Goal: Entertainment & Leisure: Browse casually

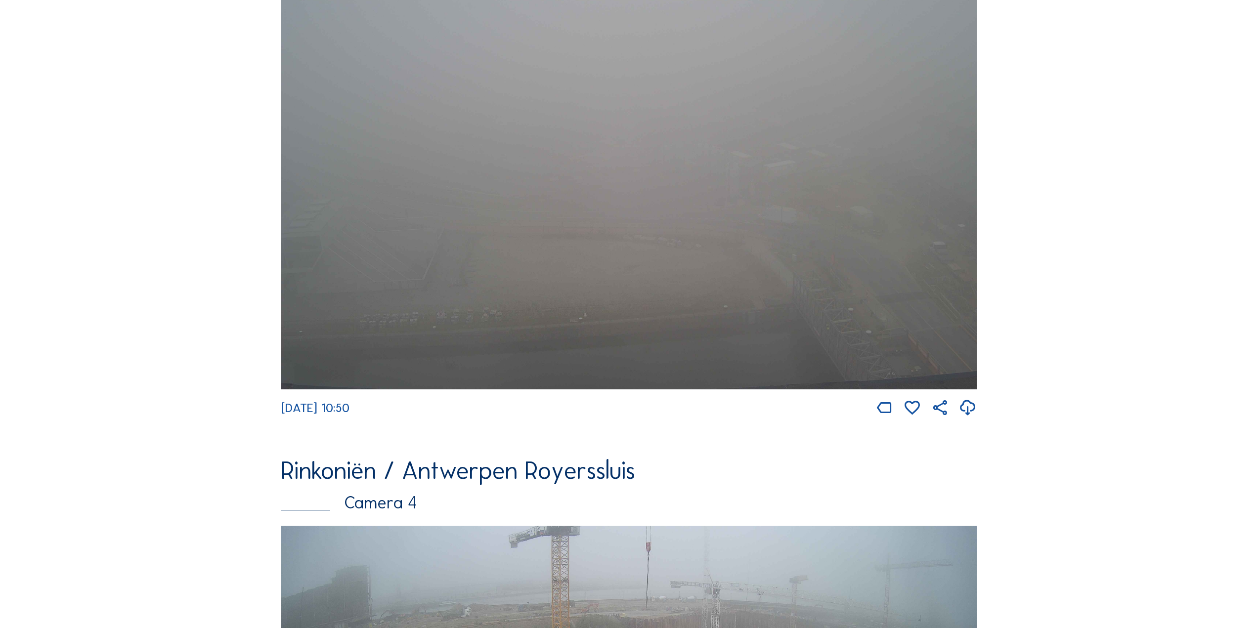
scroll to position [2214, 0]
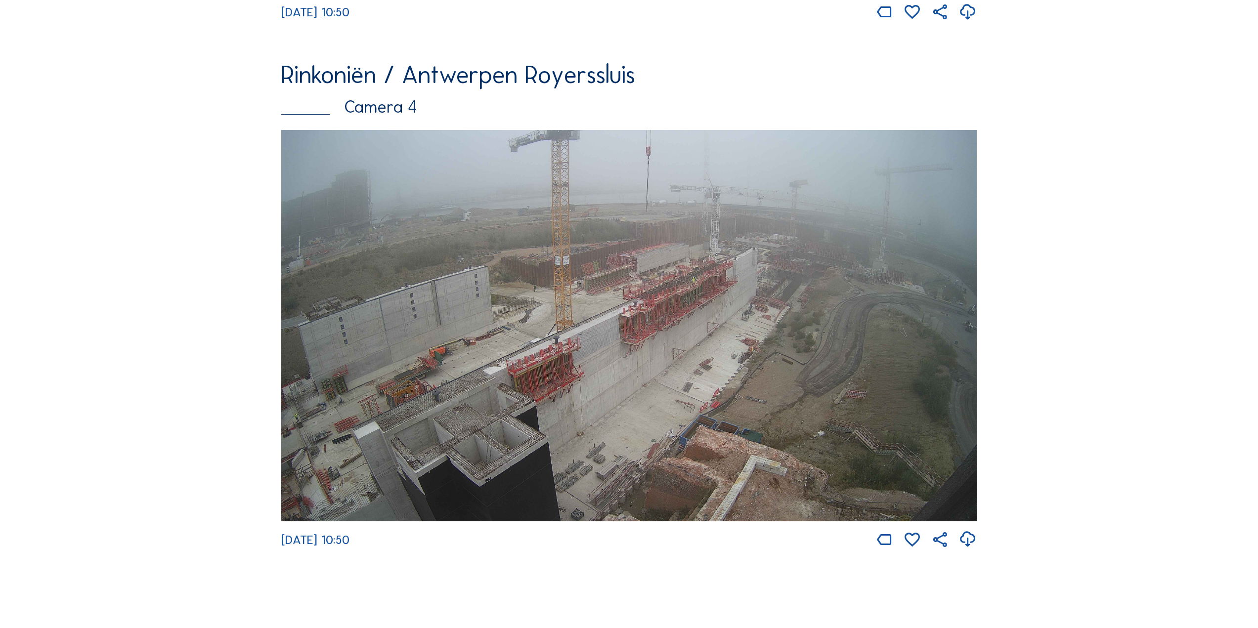
click at [680, 367] on img at bounding box center [628, 325] width 695 height 391
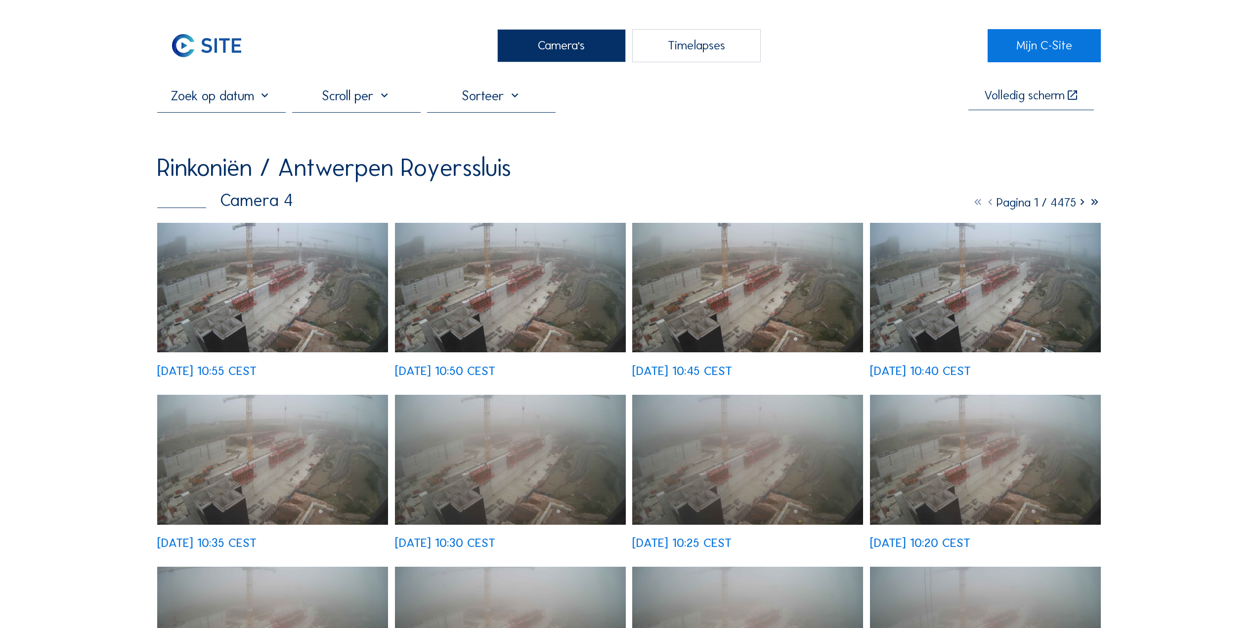
click at [269, 307] on img at bounding box center [272, 288] width 231 height 130
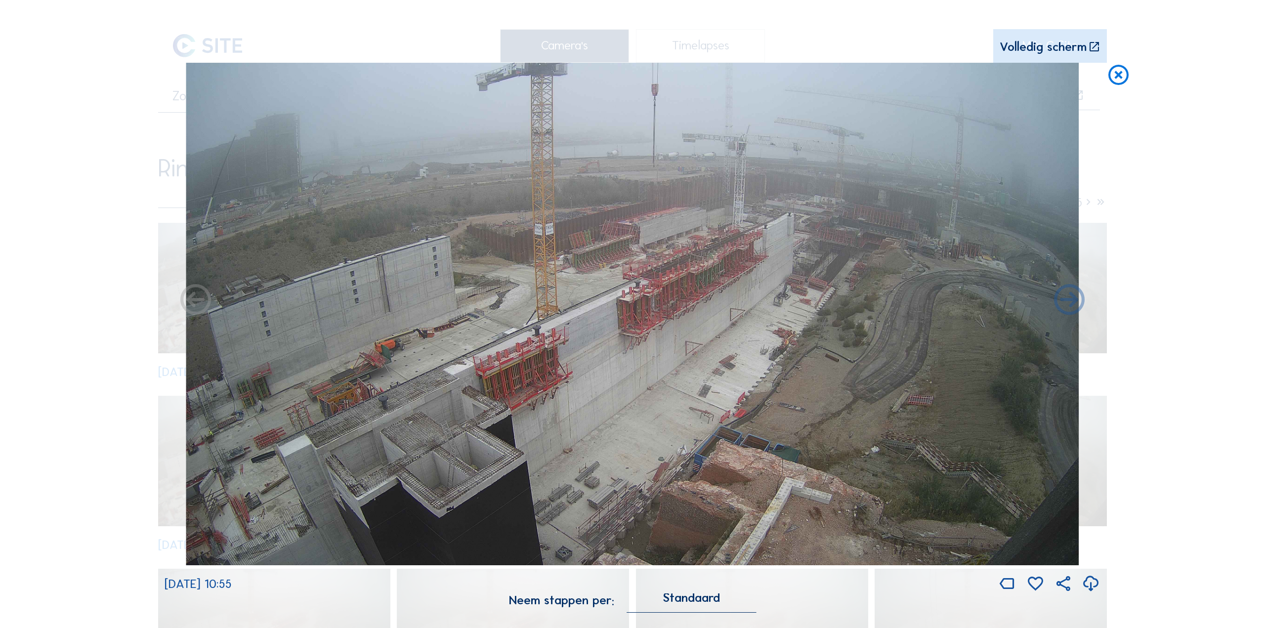
click at [1117, 76] on icon at bounding box center [1119, 76] width 25 height 26
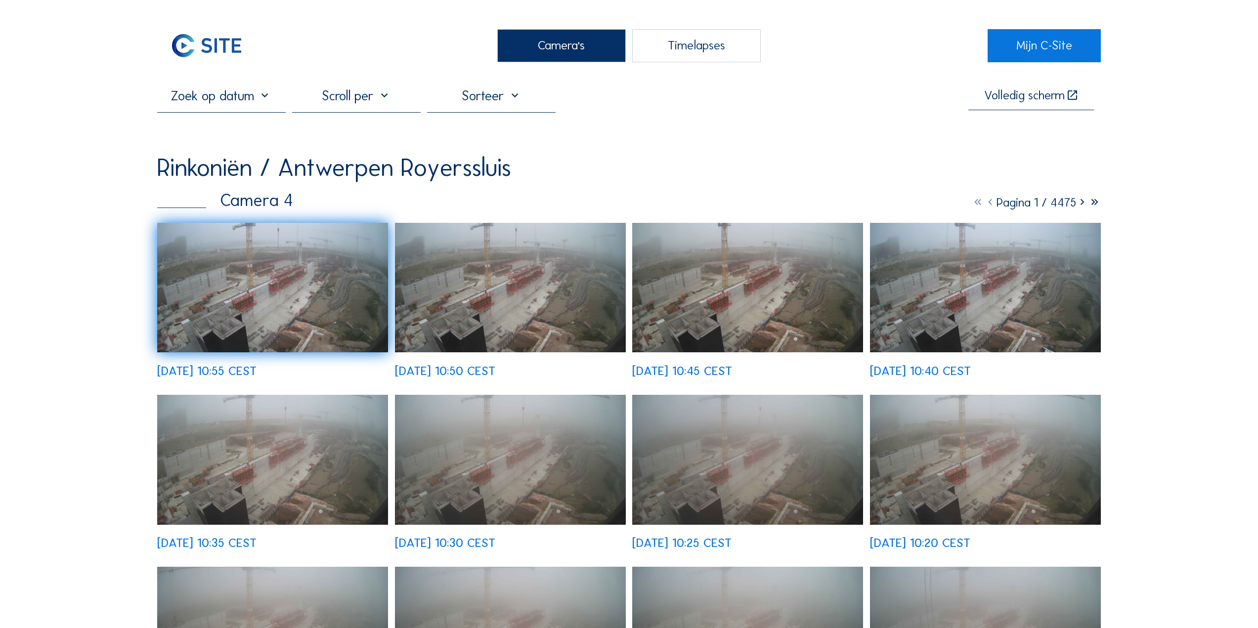
click at [687, 134] on div "Volledig scherm Rinkoniën / Antwerpen Royerssluis Camera 4 Pagina 1 / 4475 We 0…" at bounding box center [629, 490] width 944 height 807
